Goal: Task Accomplishment & Management: Complete application form

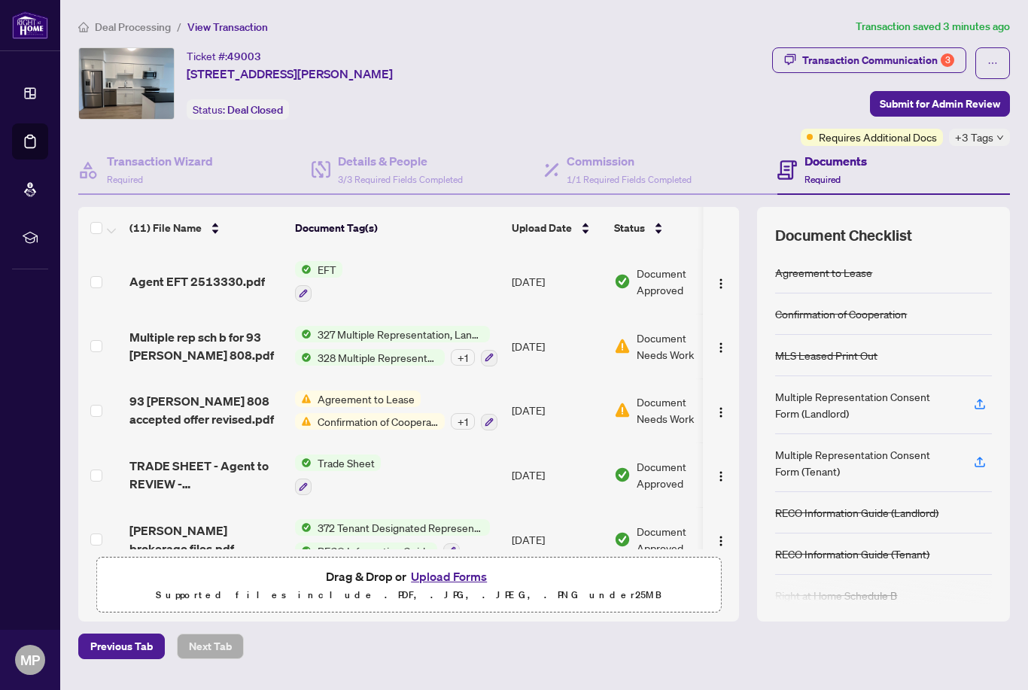
click at [212, 292] on td "Agent EFT 2513330.pdf" at bounding box center [206, 281] width 166 height 65
click at [142, 26] on span "Deal Processing" at bounding box center [133, 27] width 76 height 14
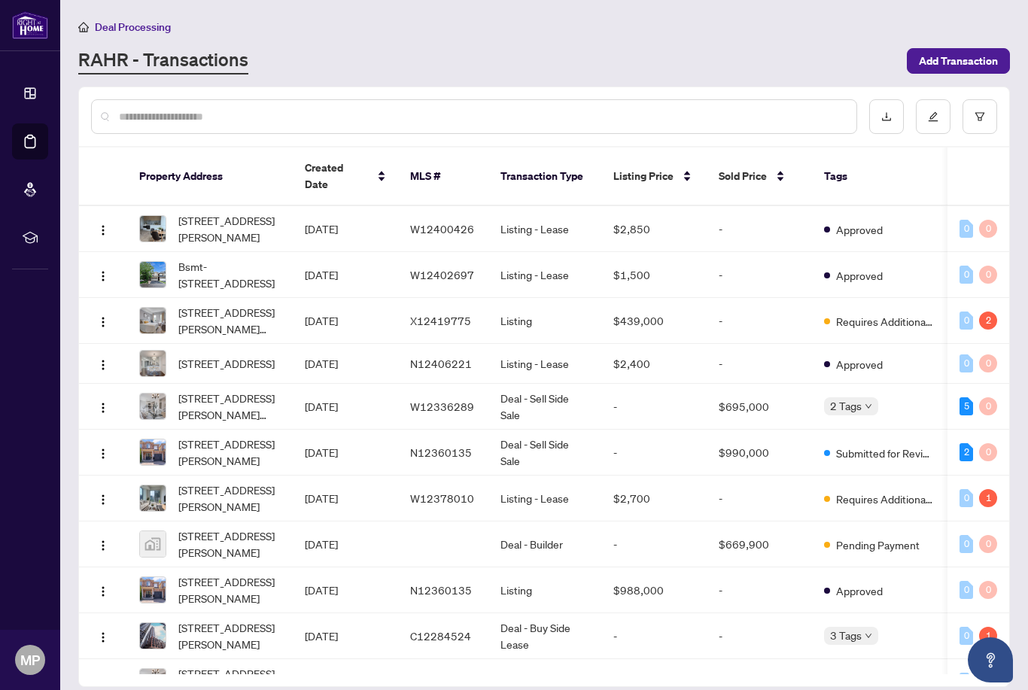
click at [192, 118] on input "text" at bounding box center [482, 116] width 726 height 17
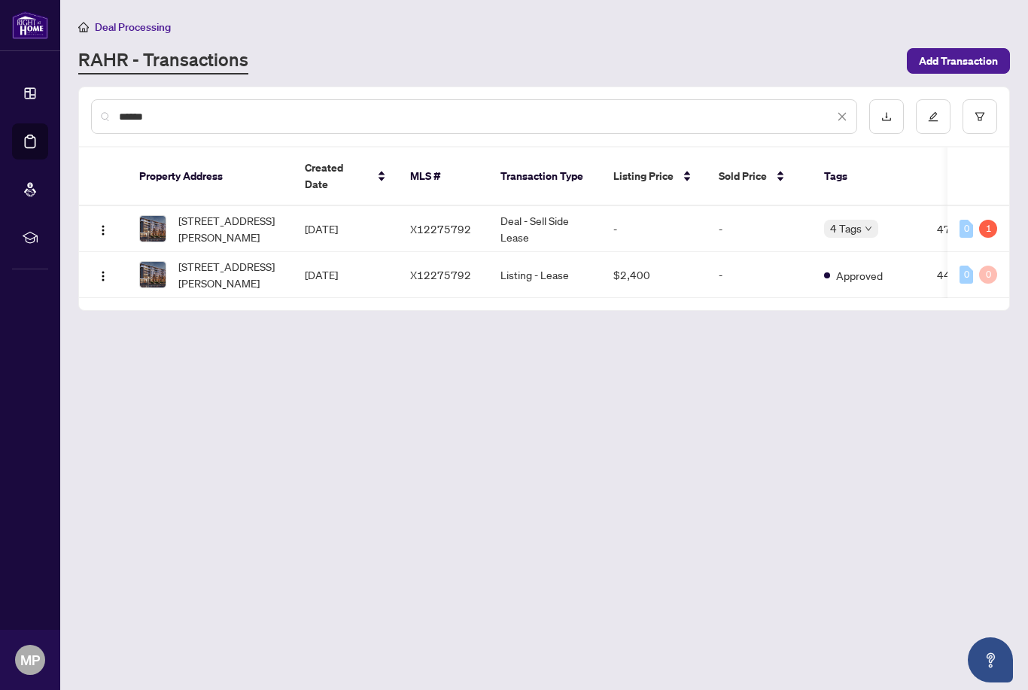
type input "*******"
click at [236, 222] on span "[STREET_ADDRESS][PERSON_NAME]" at bounding box center [229, 228] width 102 height 33
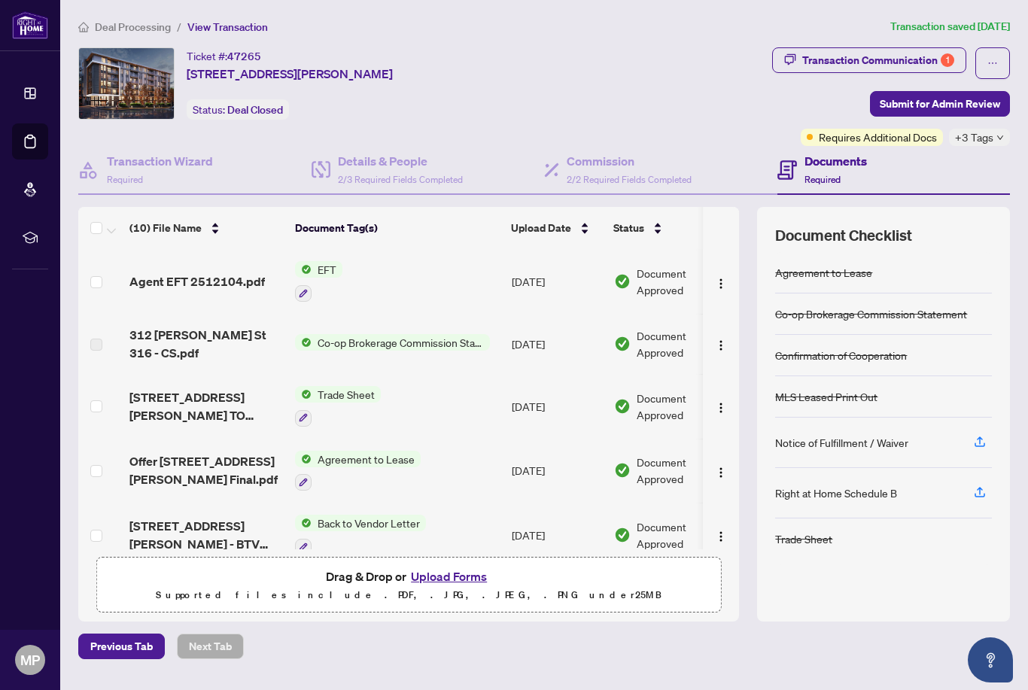
click at [324, 268] on span "EFT" at bounding box center [327, 269] width 31 height 17
click at [211, 282] on span "Agent EFT 2512104.pdf" at bounding box center [197, 282] width 136 height 18
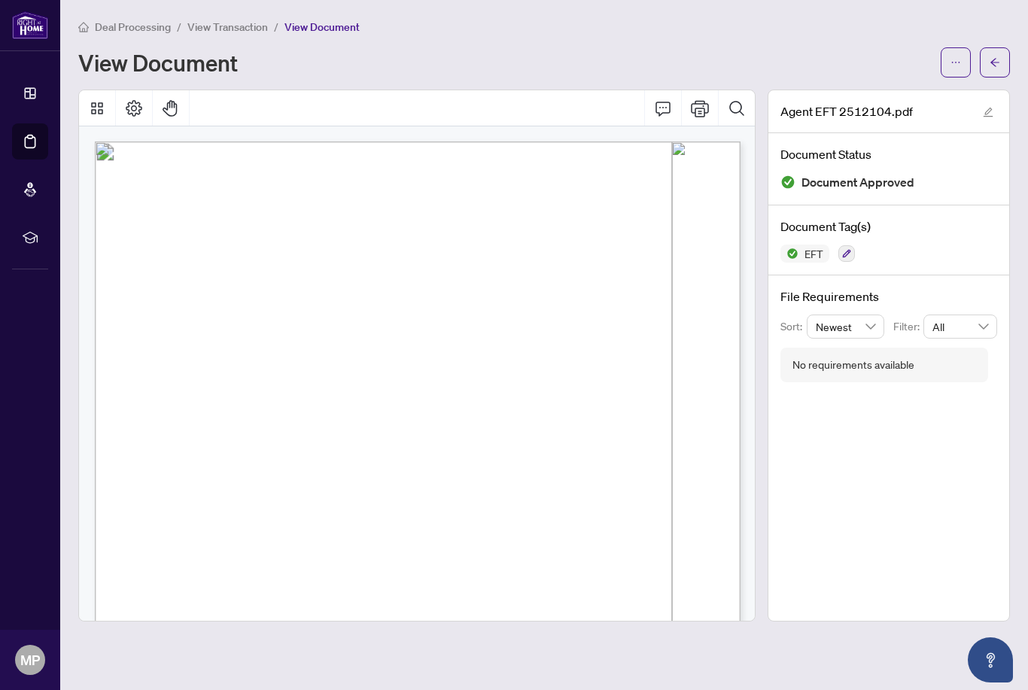
click at [214, 24] on span "View Transaction" at bounding box center [227, 27] width 81 height 14
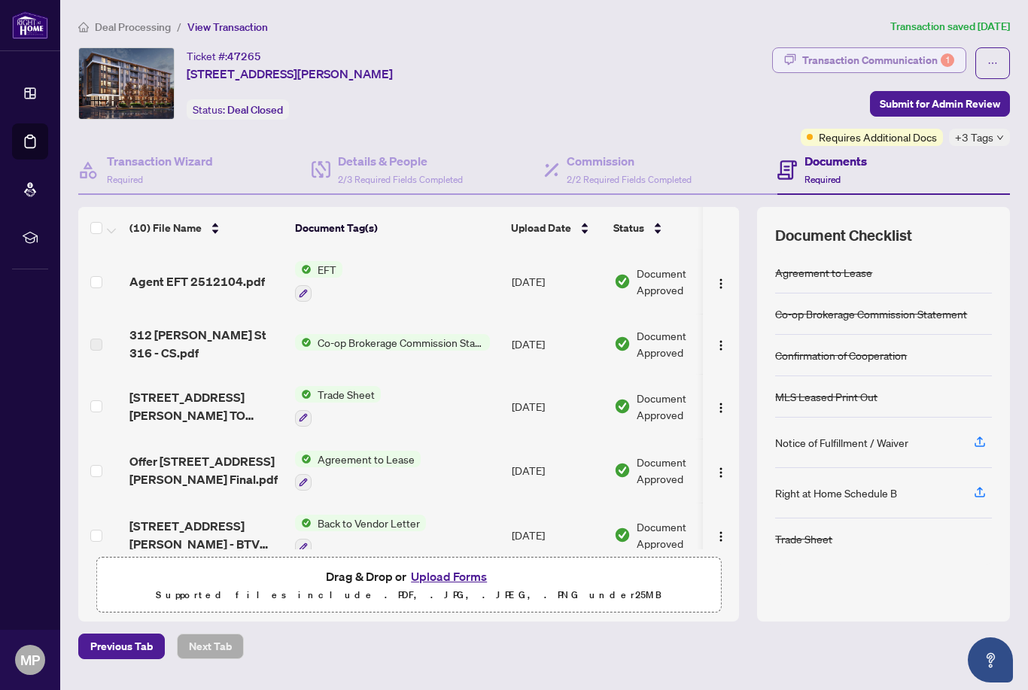
click at [884, 59] on div "Transaction Communication 1" at bounding box center [879, 60] width 152 height 24
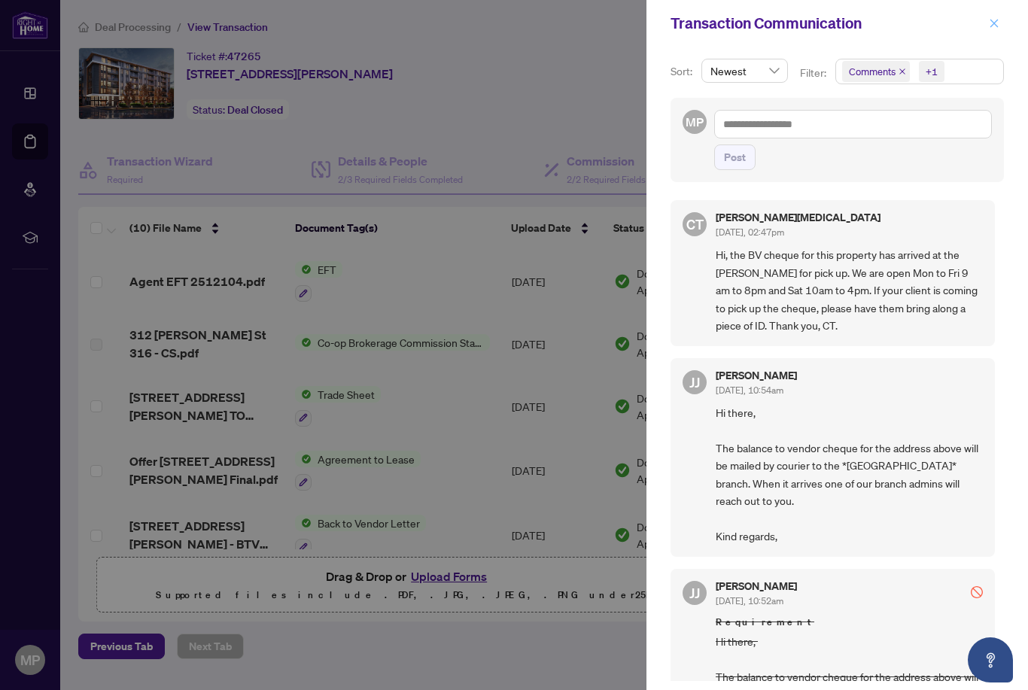
click at [1003, 29] on button "button" at bounding box center [995, 23] width 20 height 18
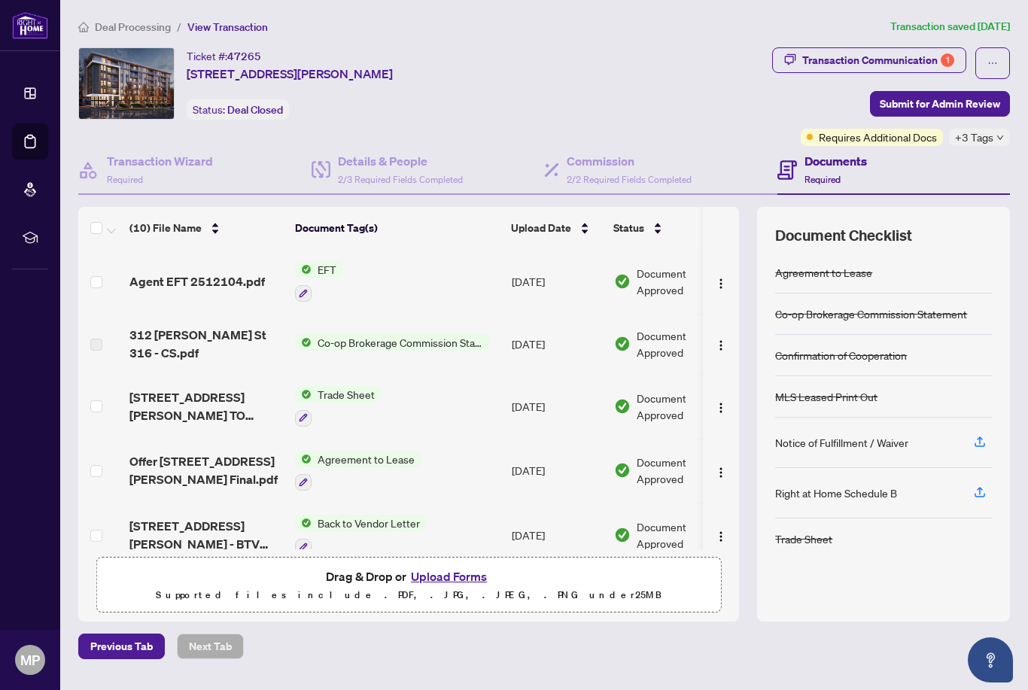
click at [124, 23] on span "Deal Processing" at bounding box center [133, 27] width 76 height 14
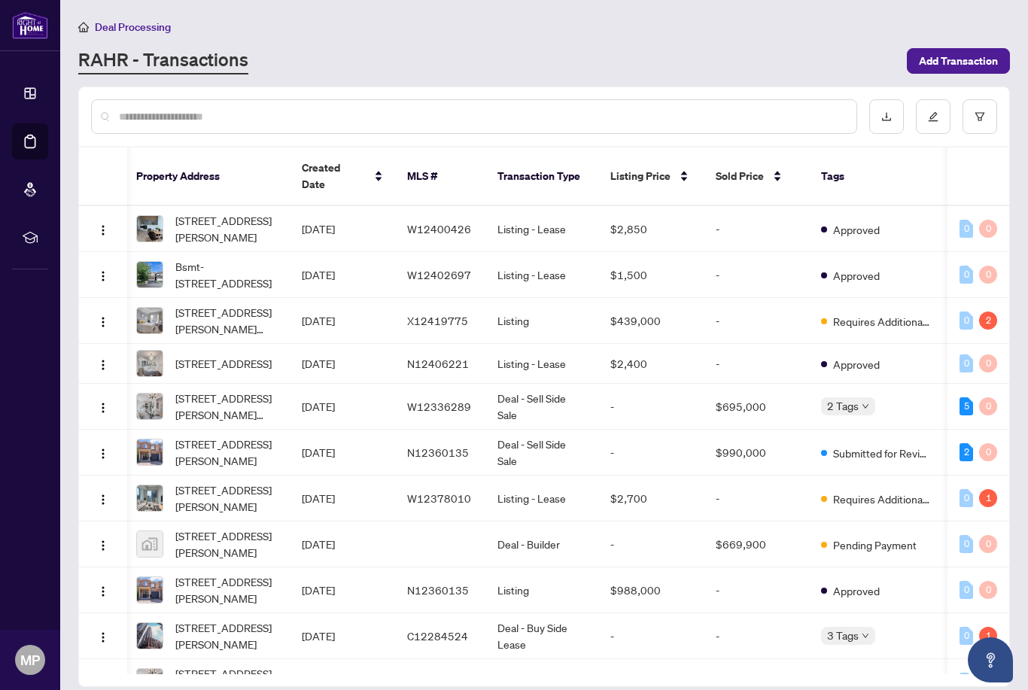
scroll to position [0, 3]
click at [192, 304] on span "[STREET_ADDRESS][PERSON_NAME][PERSON_NAME]" at bounding box center [226, 320] width 102 height 33
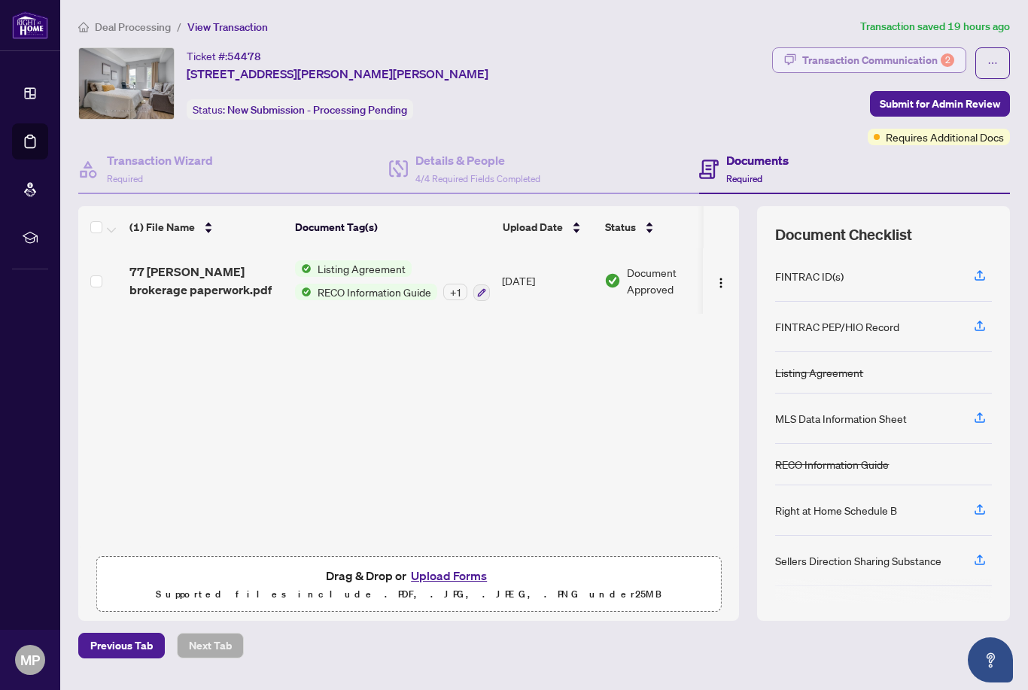
click at [901, 59] on div "Transaction Communication 2" at bounding box center [879, 60] width 152 height 24
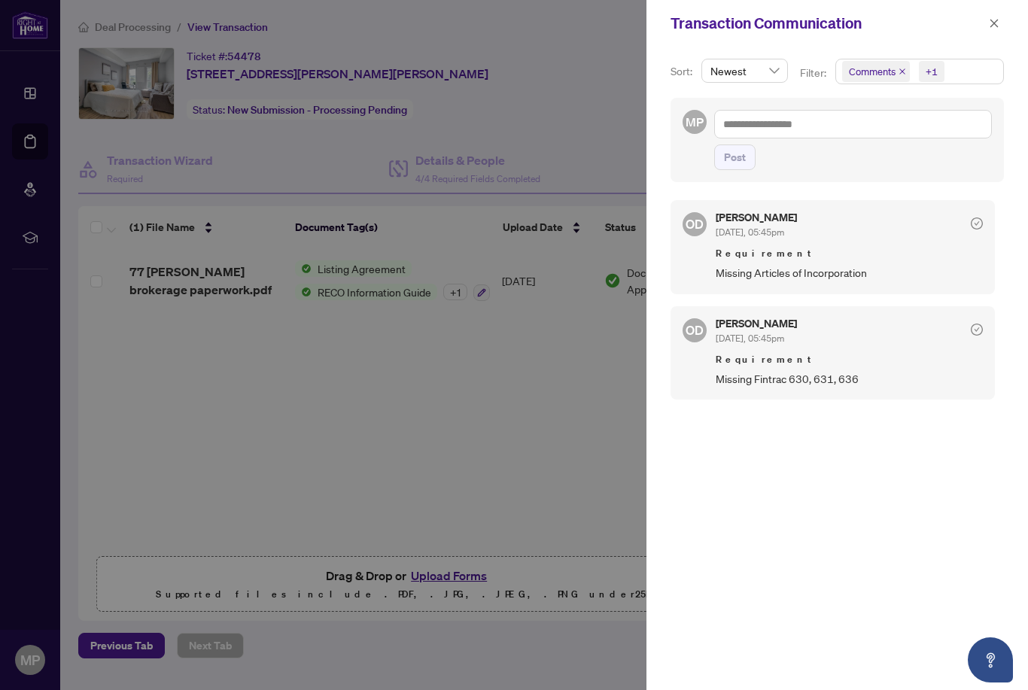
click at [586, 412] on div at bounding box center [514, 345] width 1028 height 690
click at [1003, 26] on button "button" at bounding box center [995, 23] width 20 height 18
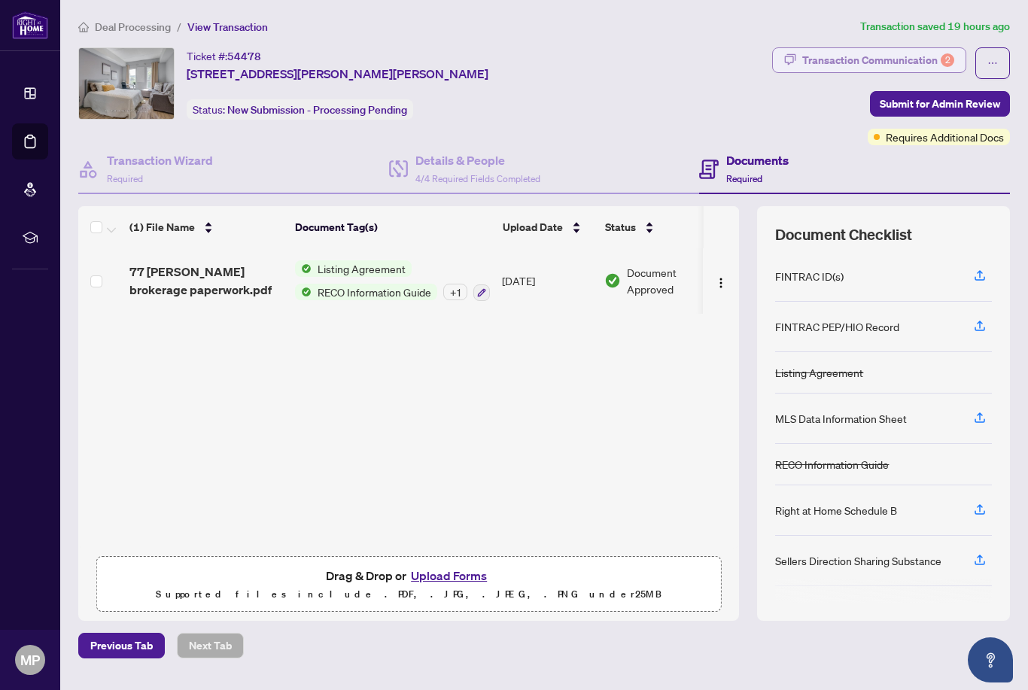
click at [929, 57] on div "Transaction Communication 2" at bounding box center [879, 60] width 152 height 24
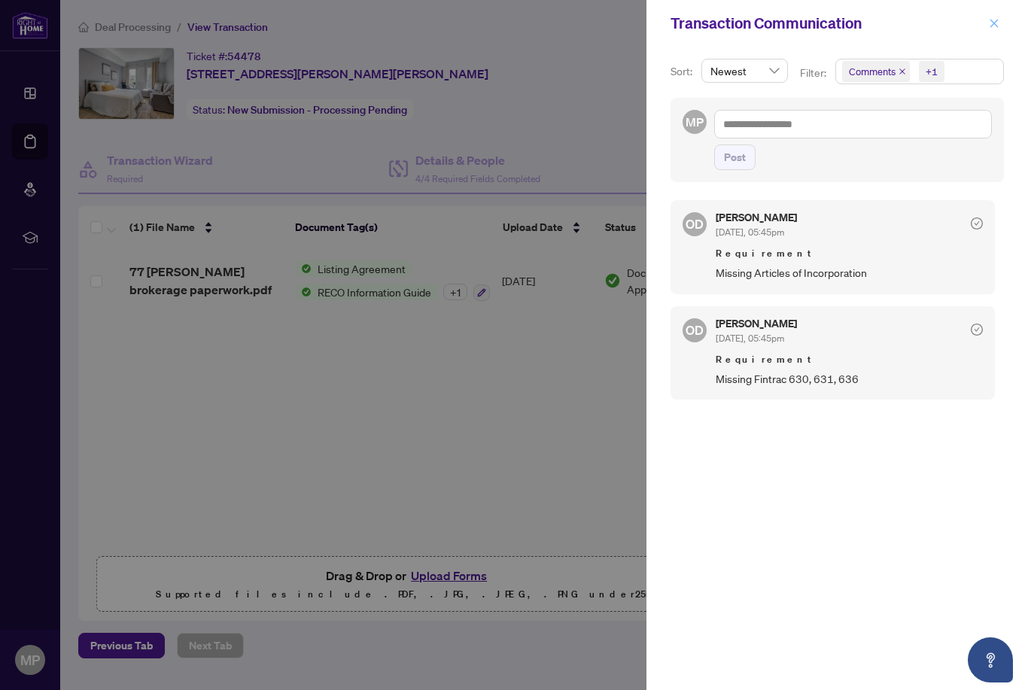
click at [994, 24] on icon "close" at bounding box center [994, 23] width 11 height 11
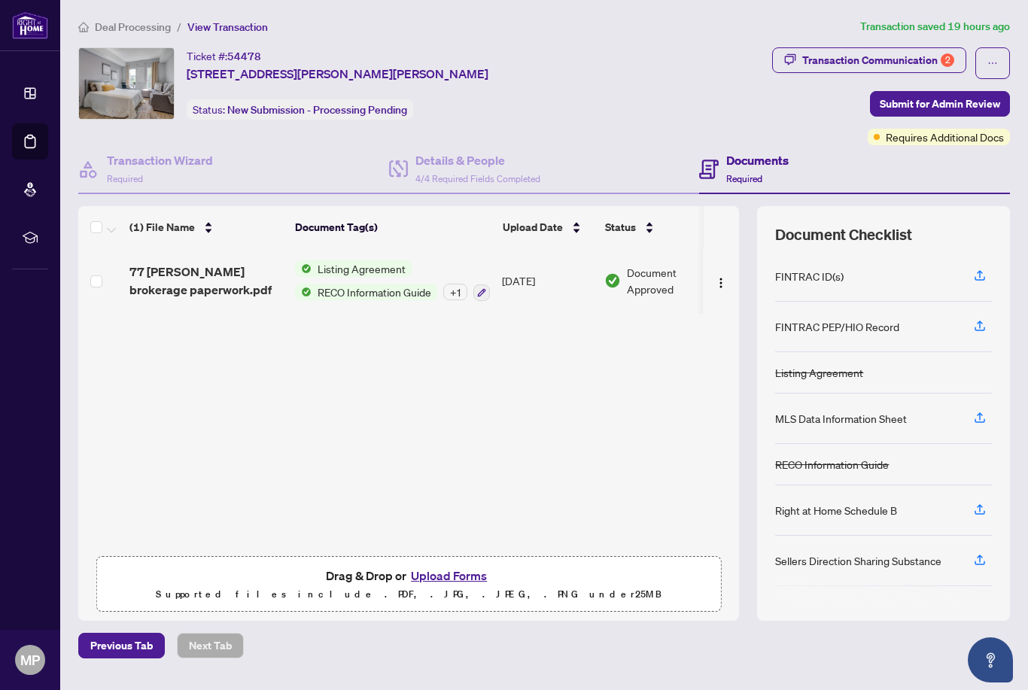
click at [134, 464] on div "77 [PERSON_NAME] brokerage paperwork.pdf Listing Agreement RECO Information Gui…" at bounding box center [408, 398] width 661 height 300
click at [448, 586] on button "Upload Forms" at bounding box center [449, 576] width 85 height 20
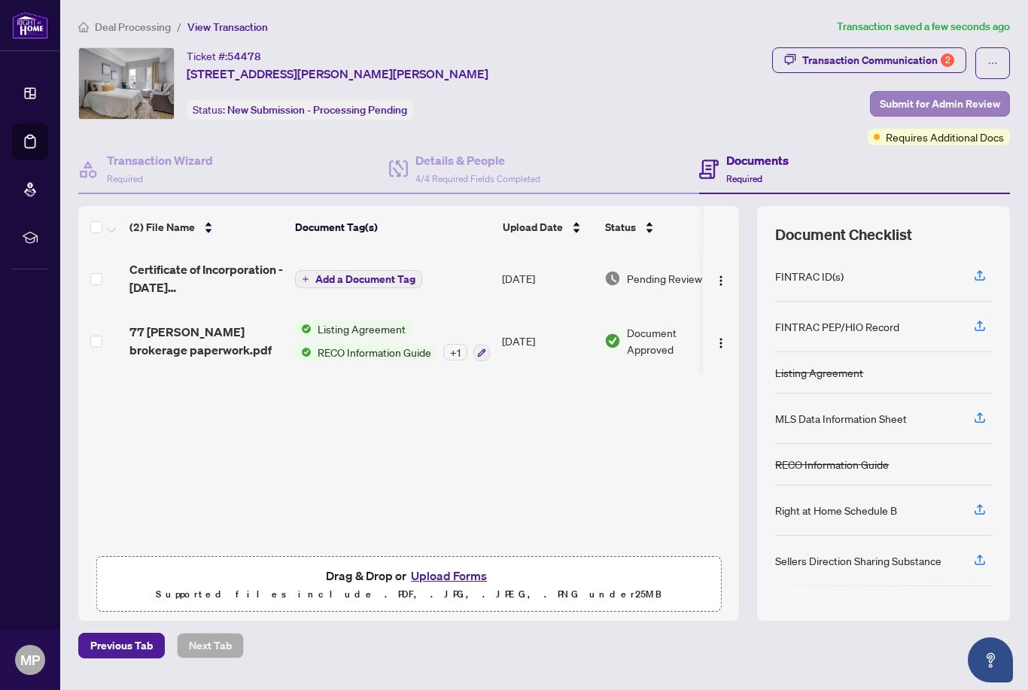
click at [944, 105] on span "Submit for Admin Review" at bounding box center [940, 104] width 120 height 24
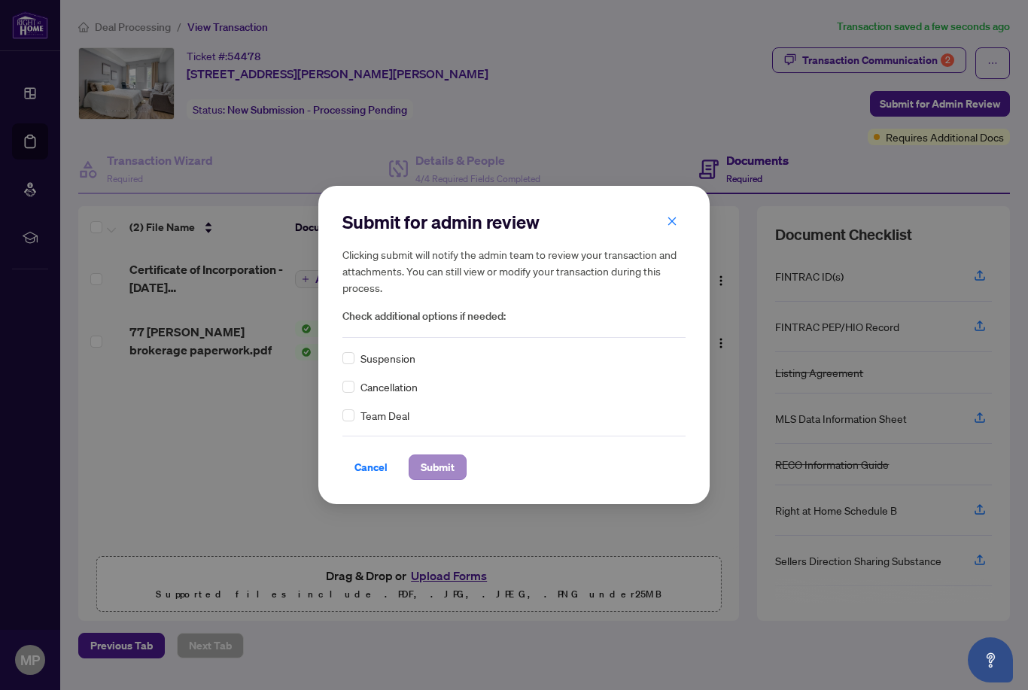
click at [449, 477] on span "Submit" at bounding box center [438, 467] width 34 height 24
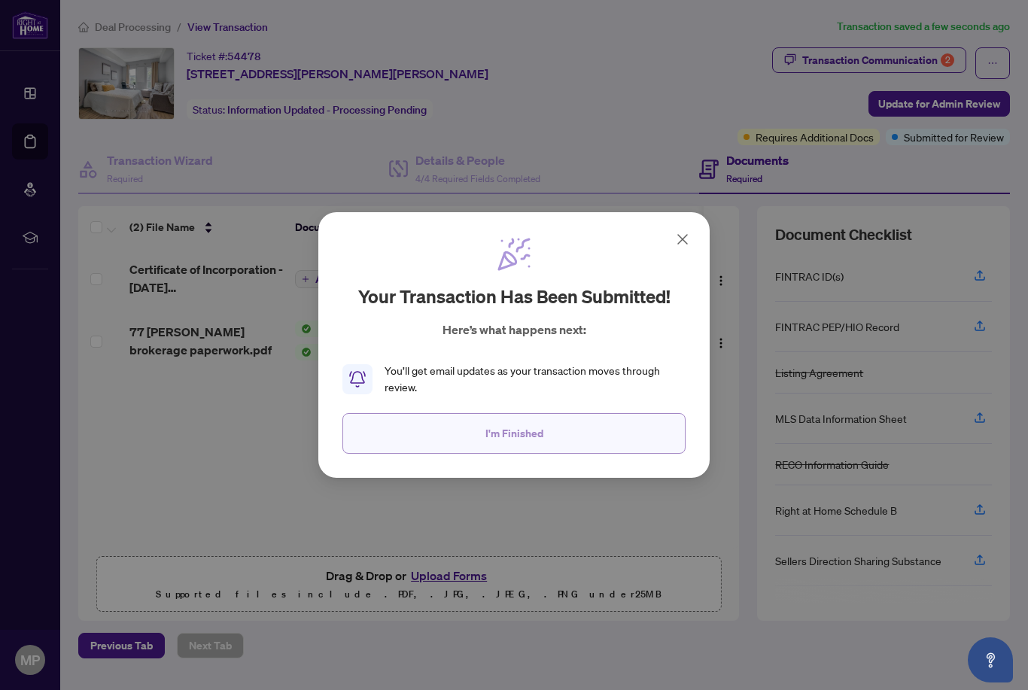
click at [529, 440] on span "I'm Finished" at bounding box center [515, 434] width 58 height 24
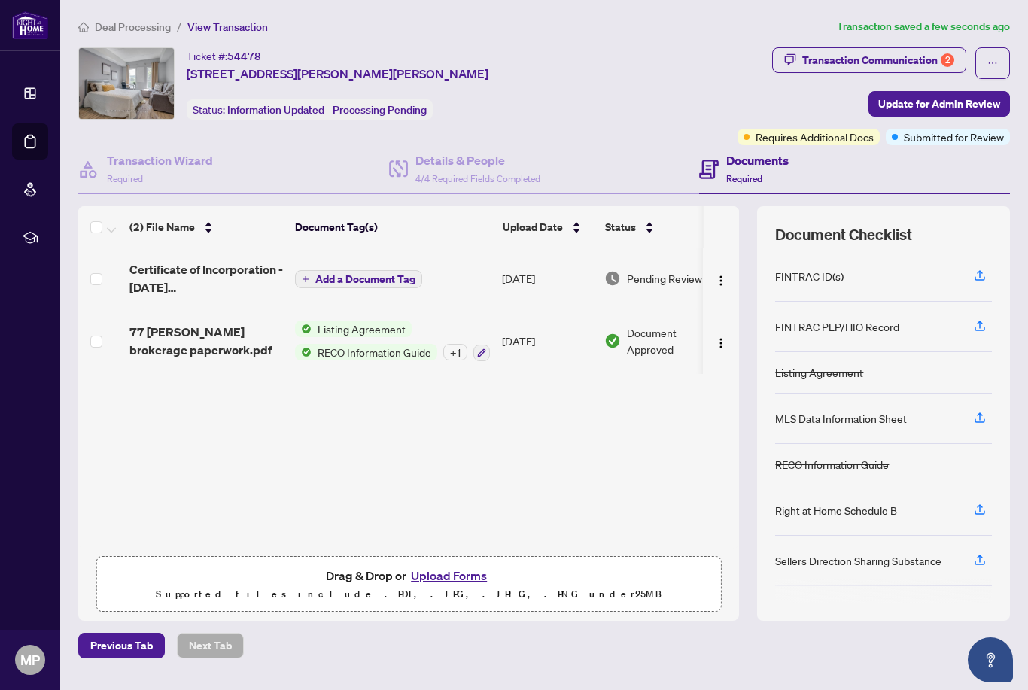
click at [125, 24] on span "Deal Processing" at bounding box center [133, 27] width 76 height 14
